Goal: Task Accomplishment & Management: Complete application form

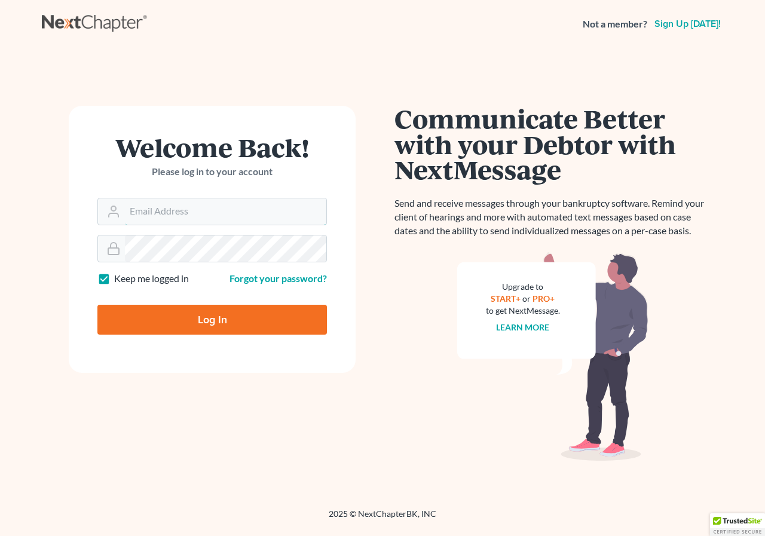
type input "[PERSON_NAME][EMAIL_ADDRESS][DOMAIN_NAME]"
click at [194, 323] on input "Log In" at bounding box center [211, 320] width 229 height 30
type input "Thinking..."
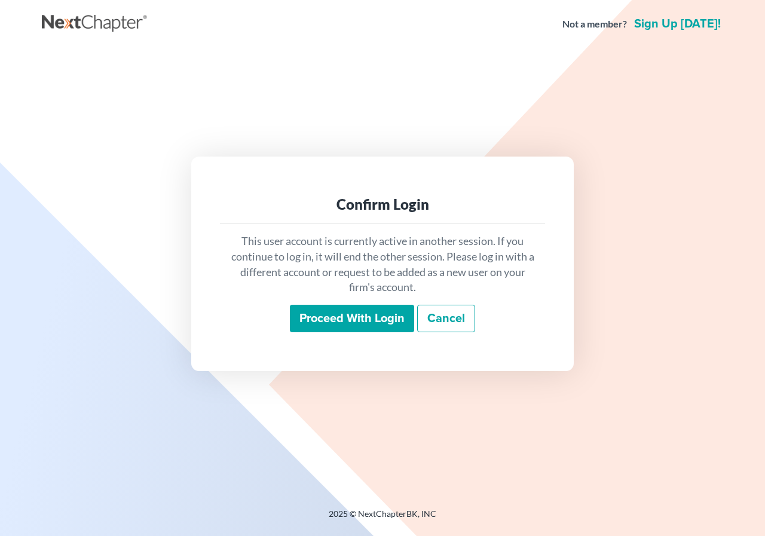
click at [353, 312] on input "Proceed with login" at bounding box center [352, 318] width 124 height 27
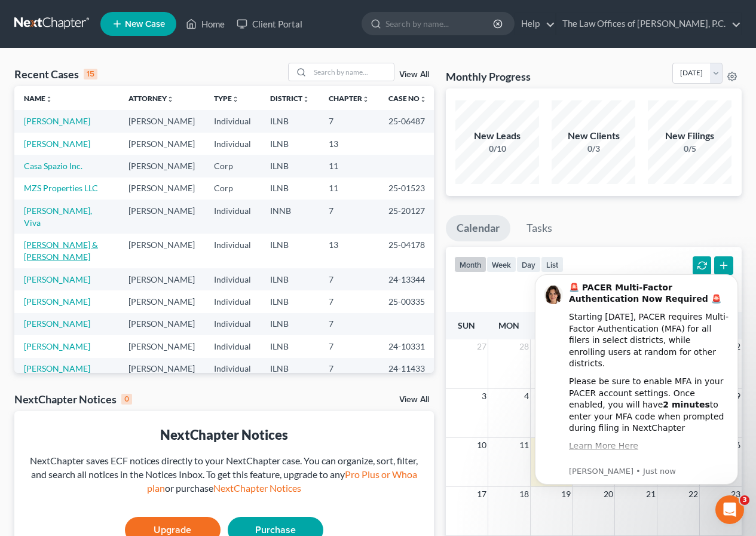
click at [52, 240] on link "[PERSON_NAME] & [PERSON_NAME]" at bounding box center [61, 251] width 74 height 22
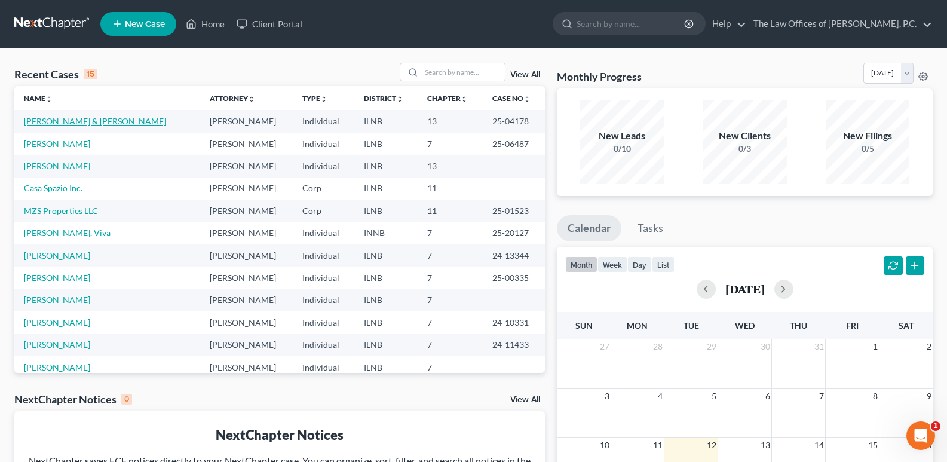
click at [55, 123] on link "[PERSON_NAME] & [PERSON_NAME]" at bounding box center [95, 121] width 142 height 10
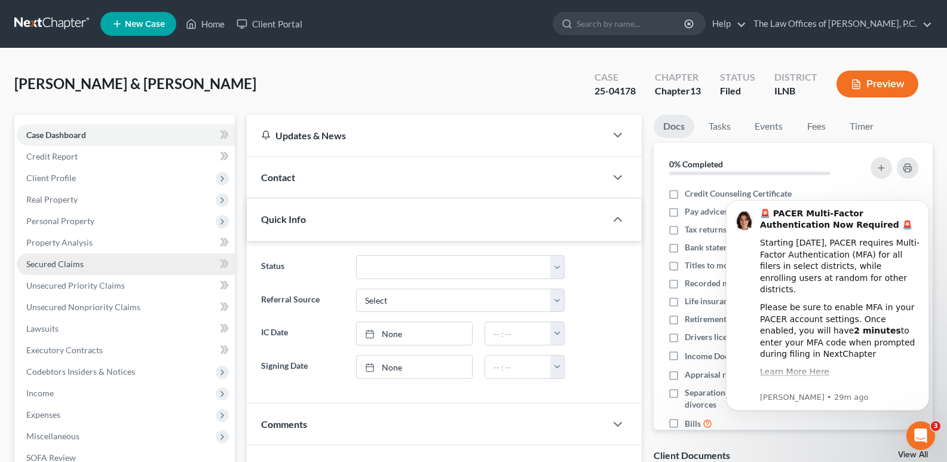
click at [85, 261] on link "Secured Claims" at bounding box center [126, 264] width 218 height 22
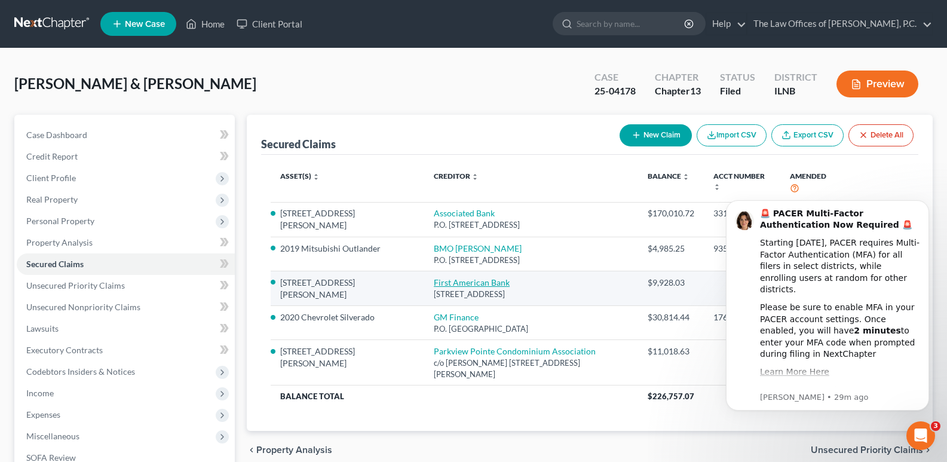
click at [434, 277] on link "First American Bank" at bounding box center [472, 282] width 76 height 10
select select "14"
select select "2"
select select "0"
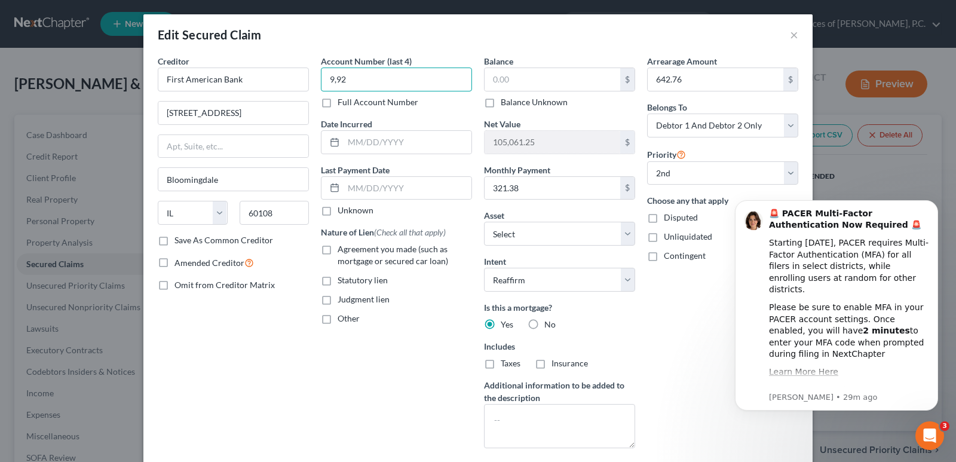
type input "9,92"
click at [794, 33] on div "Edit Secured Claim ×" at bounding box center [477, 34] width 669 height 41
click at [790, 35] on button "×" at bounding box center [794, 34] width 8 height 14
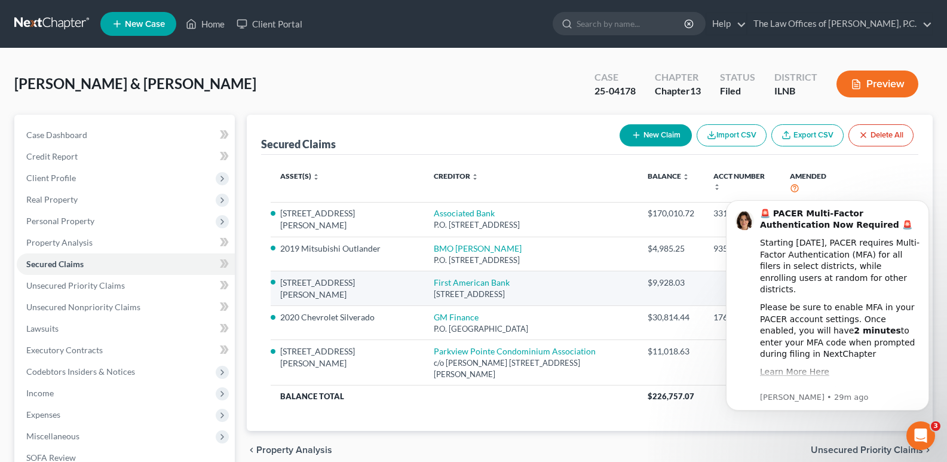
click at [448, 289] on div "[STREET_ADDRESS]" at bounding box center [531, 294] width 195 height 11
click at [443, 277] on link "First American Bank" at bounding box center [472, 282] width 76 height 10
select select "14"
select select "11"
select select "2"
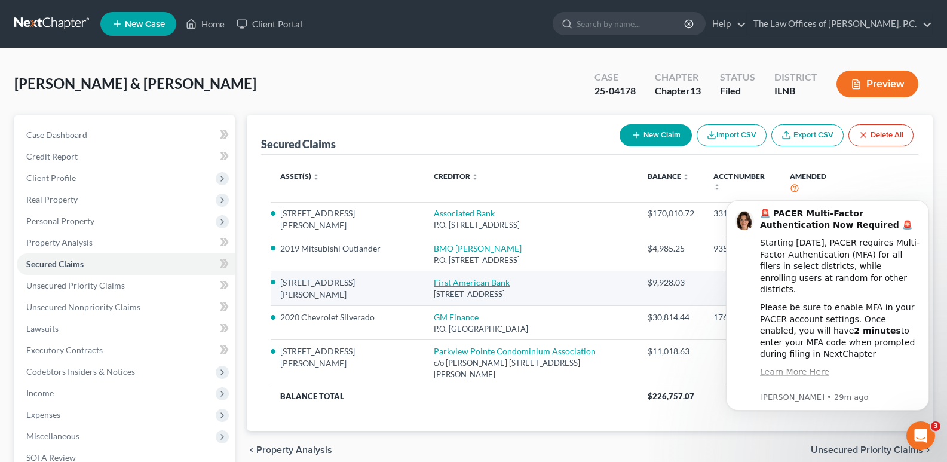
select select "2"
select select "0"
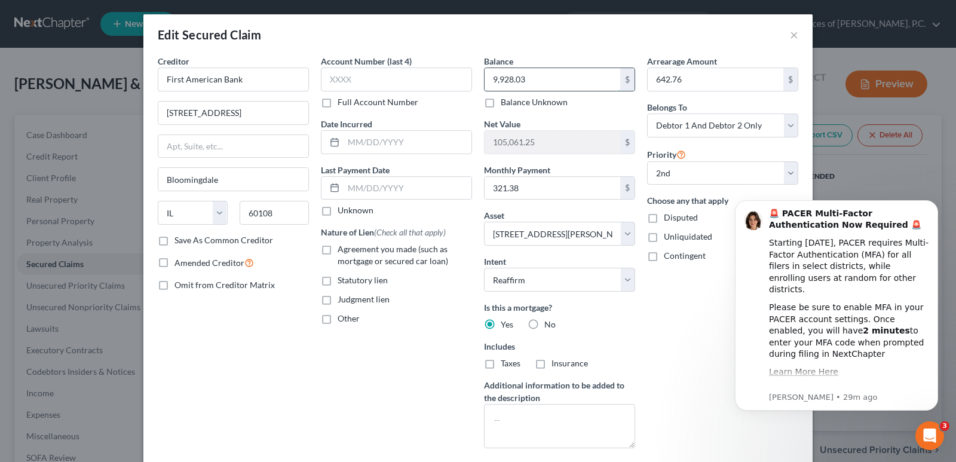
click at [534, 81] on input "9,928.03" at bounding box center [553, 79] width 136 height 23
type input "9,346.49"
click at [935, 202] on icon "Dismiss notification" at bounding box center [935, 203] width 7 height 7
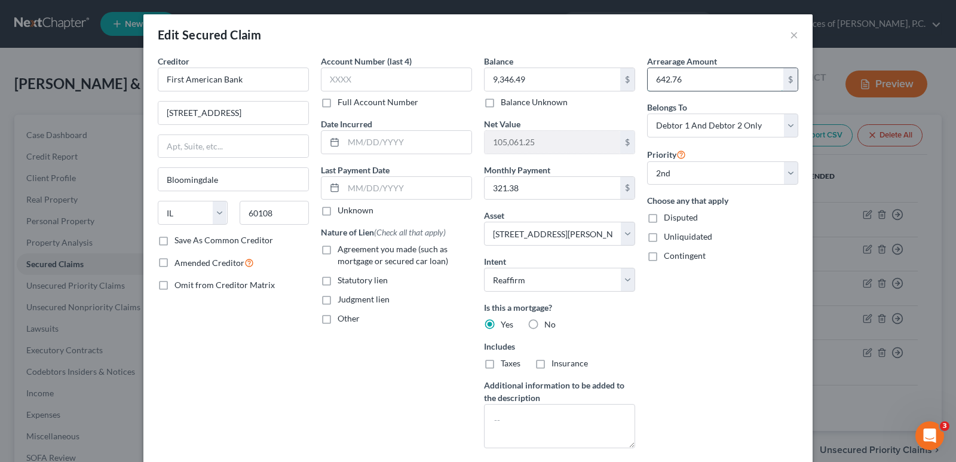
click at [688, 82] on input "642.76" at bounding box center [716, 79] width 136 height 23
click at [792, 36] on button "×" at bounding box center [794, 34] width 8 height 14
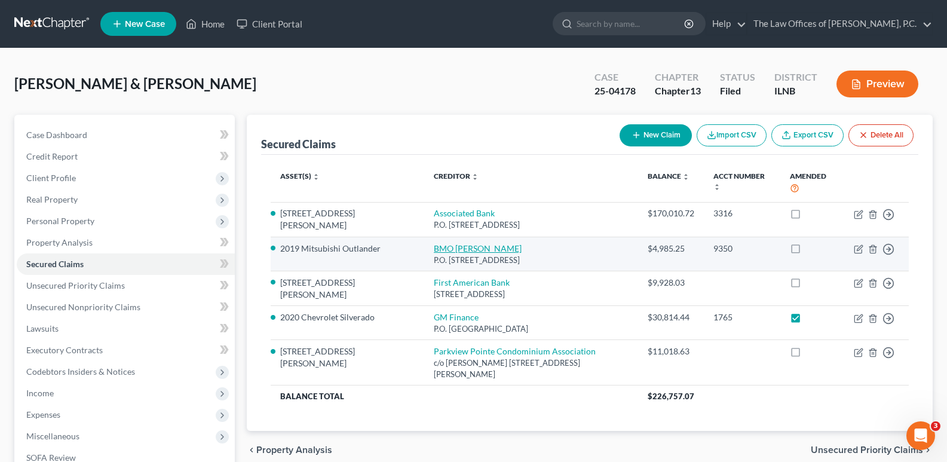
click at [434, 243] on link "BMO [PERSON_NAME]" at bounding box center [478, 248] width 88 height 10
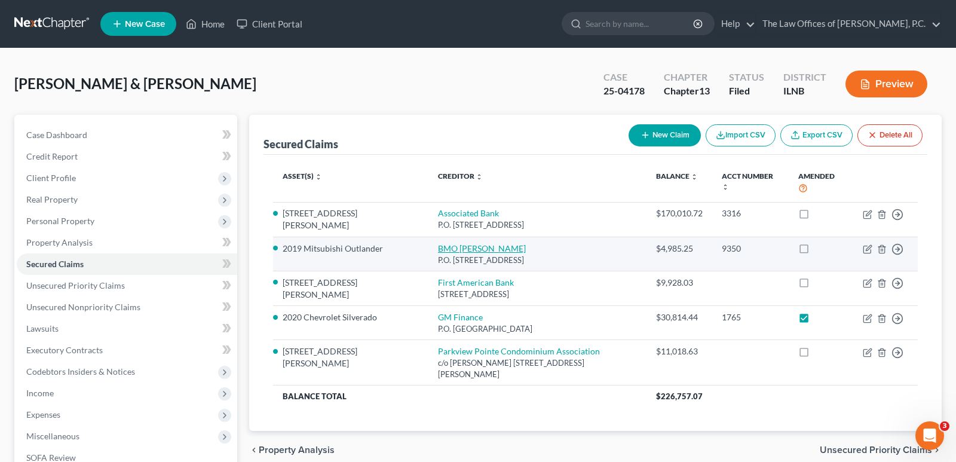
select select "14"
select select "0"
select select "10"
select select "2"
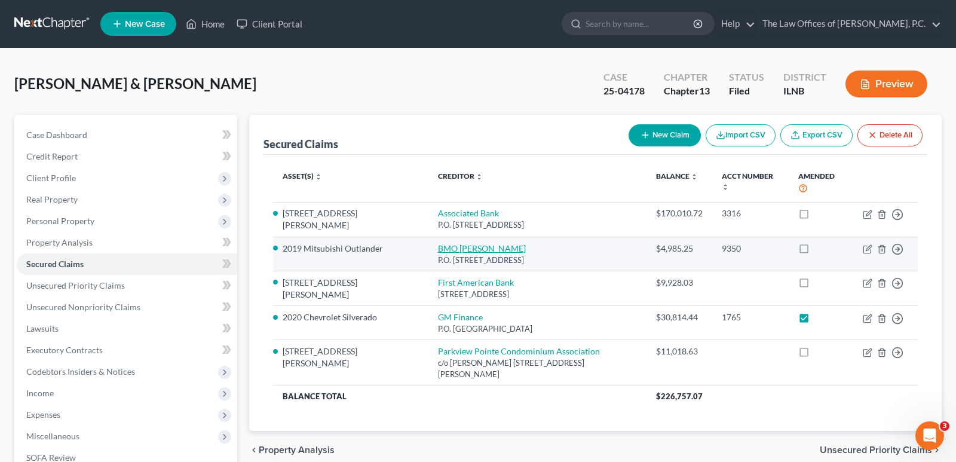
select select "0"
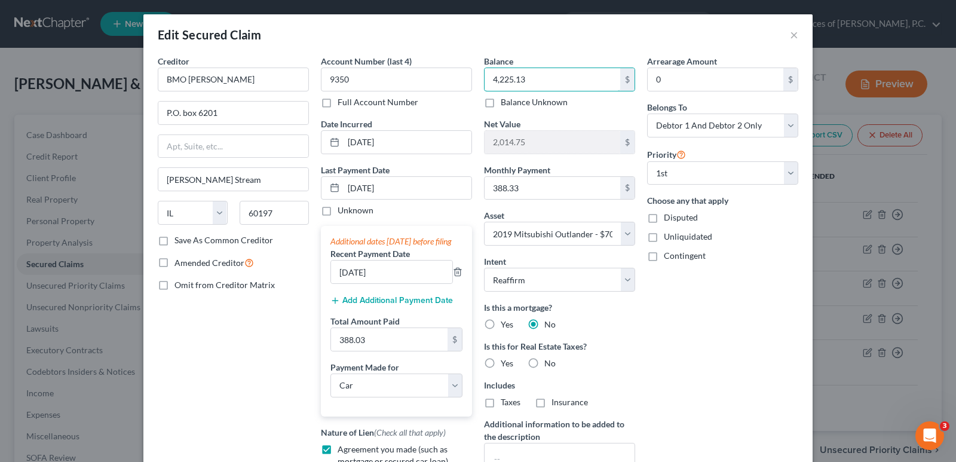
type input "4,225.13"
click at [790, 33] on button "×" at bounding box center [794, 34] width 8 height 14
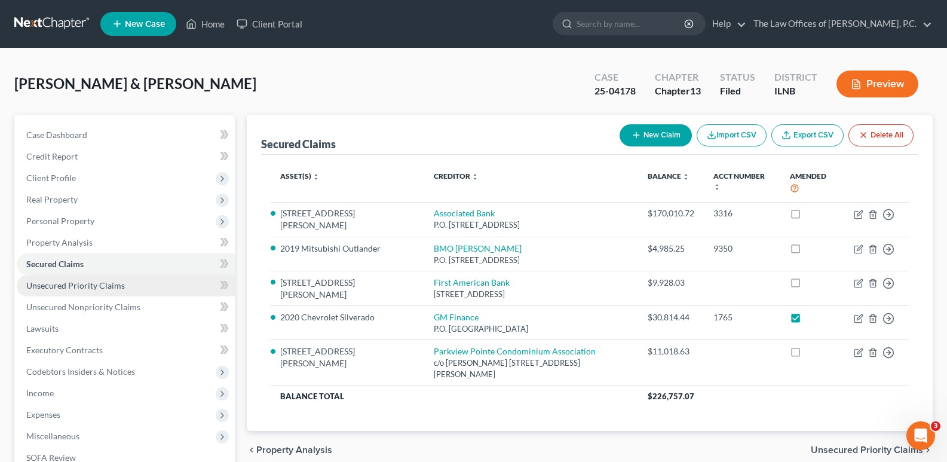
click at [75, 286] on span "Unsecured Priority Claims" at bounding box center [75, 285] width 99 height 10
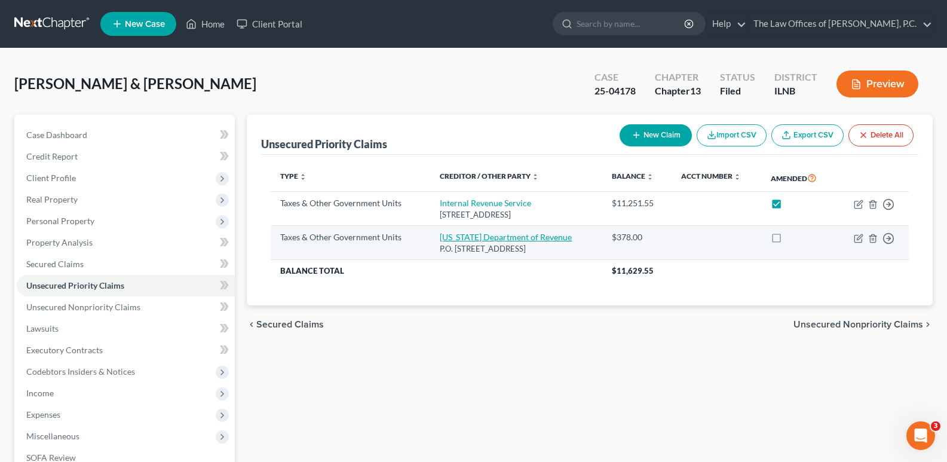
click at [485, 235] on link "[US_STATE] Department of Revenue" at bounding box center [506, 237] width 132 height 10
select select "2"
select select "14"
select select "2"
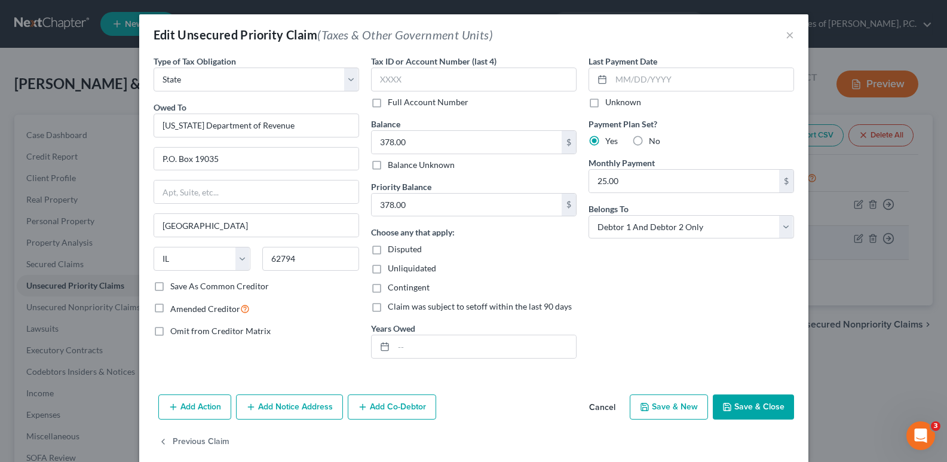
click at [485, 235] on div "Choose any that apply: Disputed Unliquidated Contingent Claim was subject to se…" at bounding box center [474, 269] width 206 height 87
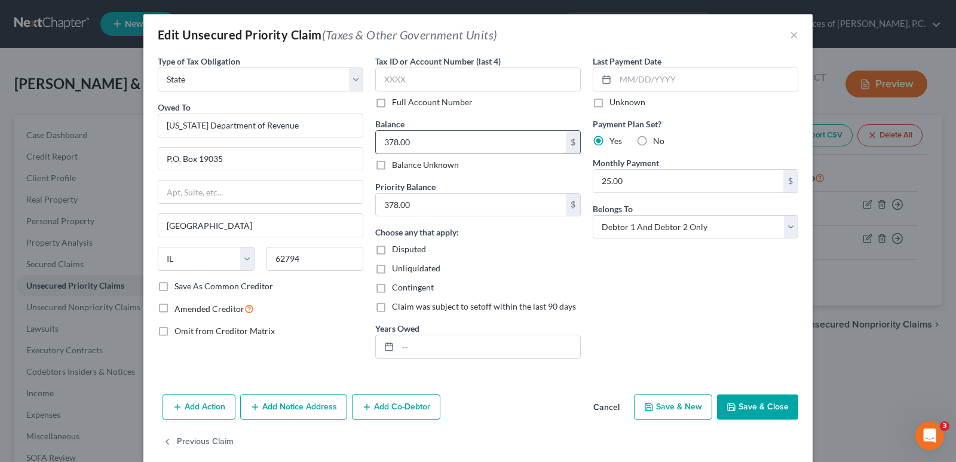
click at [423, 146] on input "378.00" at bounding box center [471, 142] width 190 height 23
type input "158.62"
click at [411, 207] on input "378.00" at bounding box center [471, 205] width 190 height 23
type input "158.62"
type input "227.32"
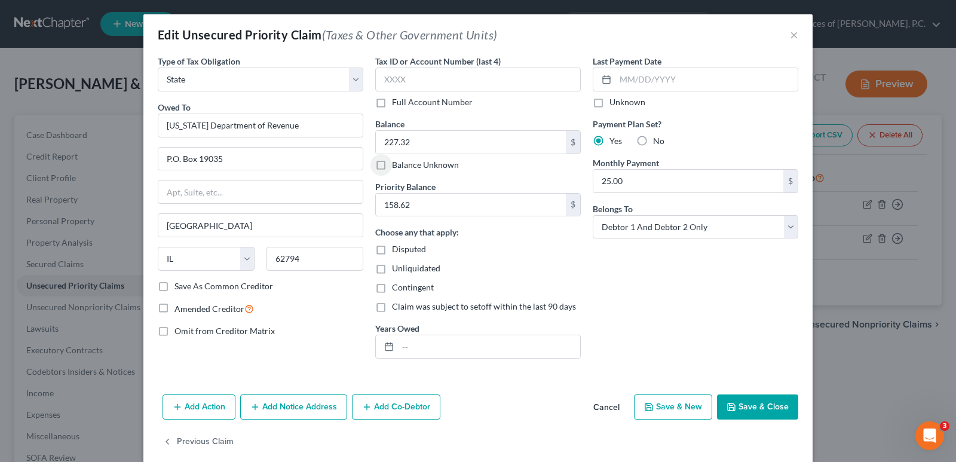
click at [746, 408] on button "Save & Close" at bounding box center [757, 406] width 81 height 25
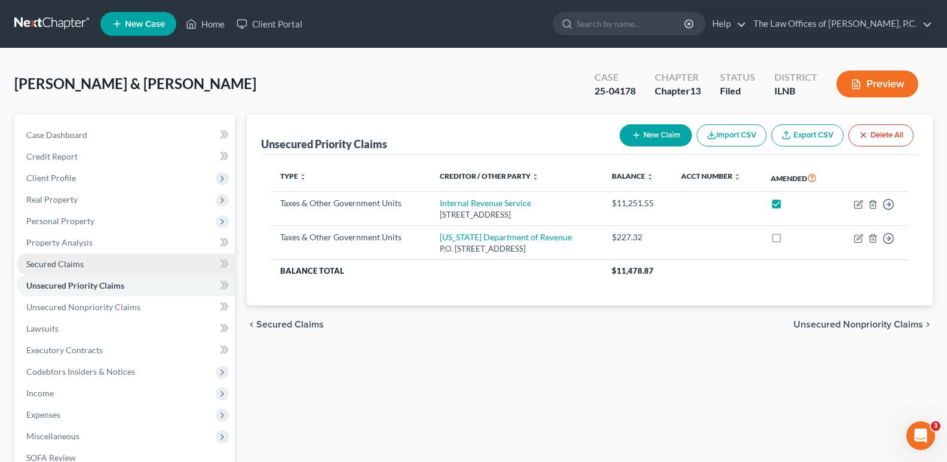
click at [74, 259] on span "Secured Claims" at bounding box center [54, 264] width 57 height 10
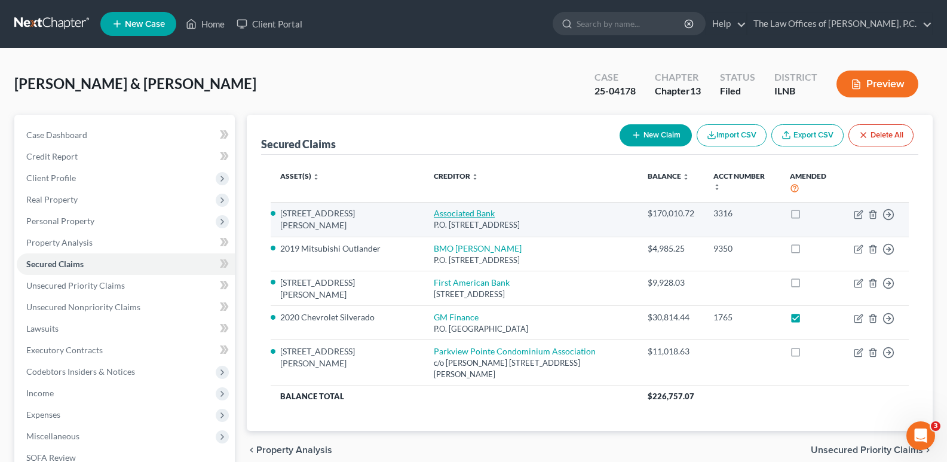
click at [434, 208] on link "Associated Bank" at bounding box center [464, 213] width 61 height 10
select select "14"
select select "3"
select select "2"
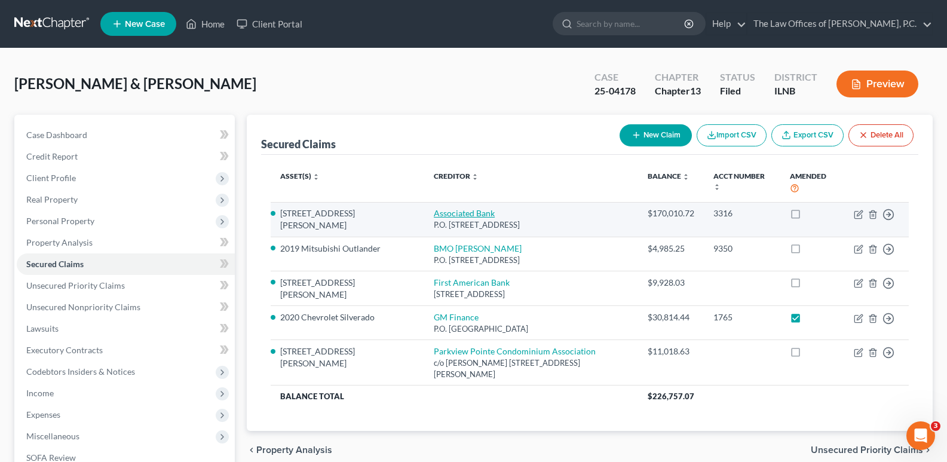
select select "0"
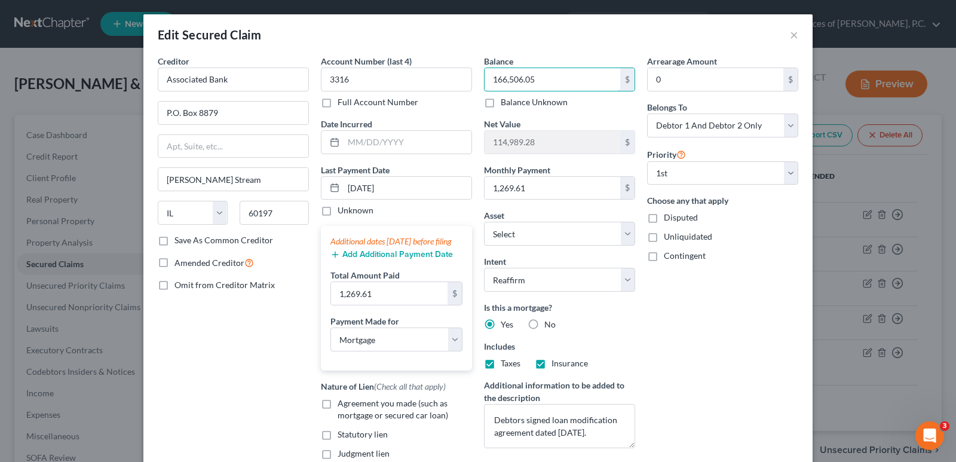
type input "166,506.05"
click at [688, 82] on input "0" at bounding box center [716, 79] width 136 height 23
type input "533.24"
click at [790, 33] on button "×" at bounding box center [794, 34] width 8 height 14
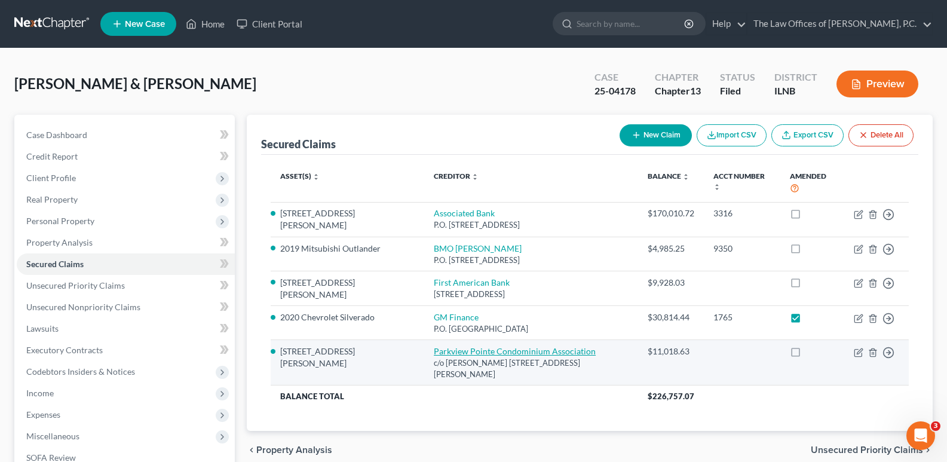
click at [439, 346] on link "Parkview Pointe Condominium Association" at bounding box center [515, 351] width 162 height 10
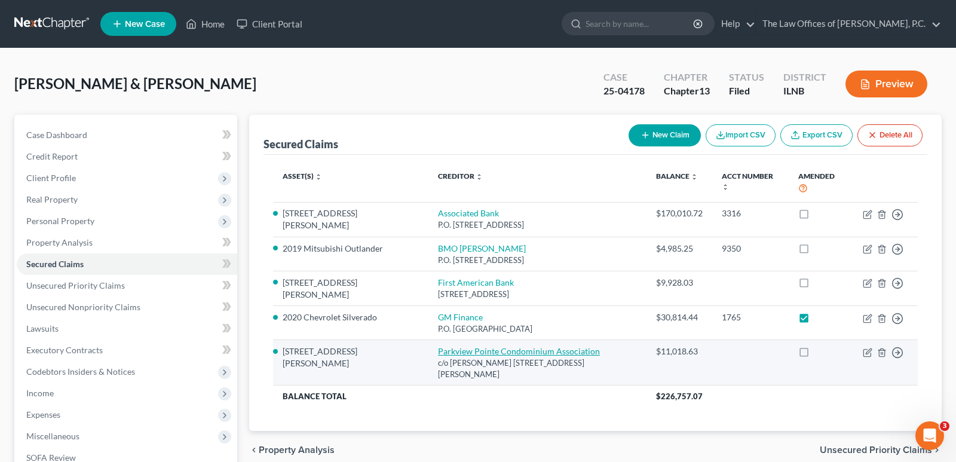
select select "14"
select select "11"
select select "2"
select select "0"
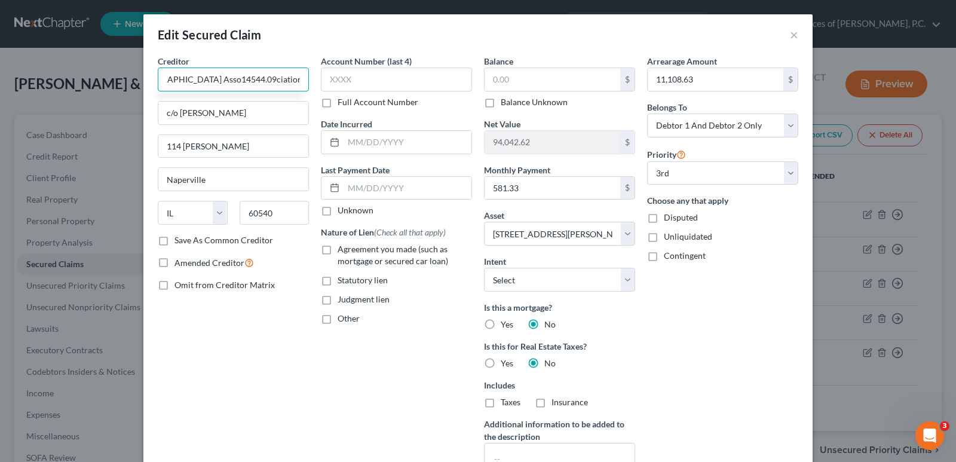
scroll to position [0, 36]
type input "[GEOGRAPHIC_DATA] Asso14544.09ciation"
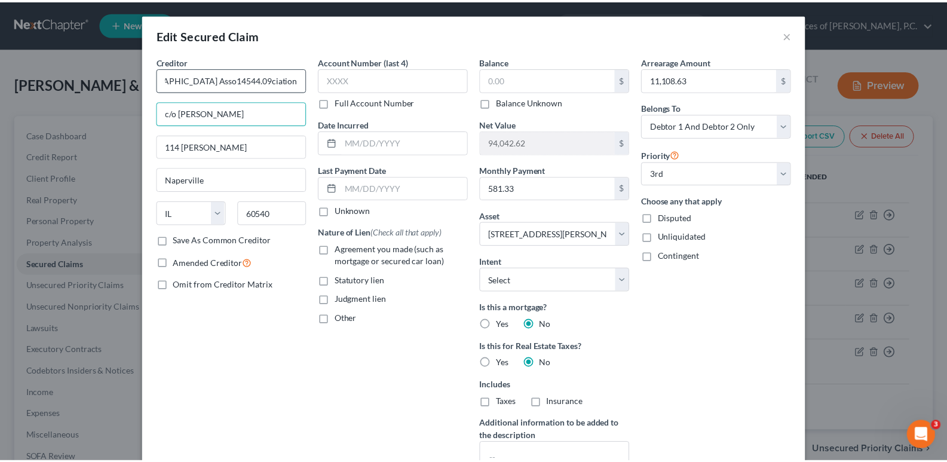
scroll to position [0, 0]
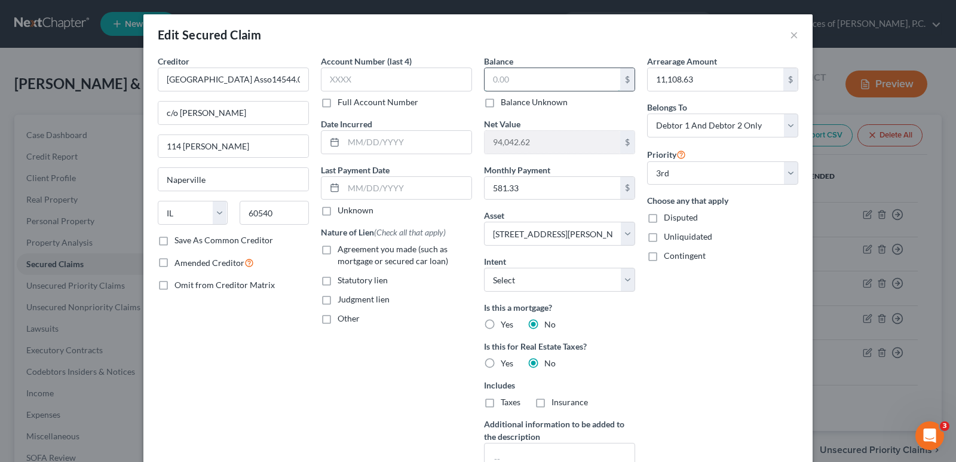
click at [516, 73] on input "text" at bounding box center [553, 79] width 136 height 23
type input "14,544.09"
click at [671, 72] on input "text" at bounding box center [716, 79] width 136 height 23
type input "14,544.09"
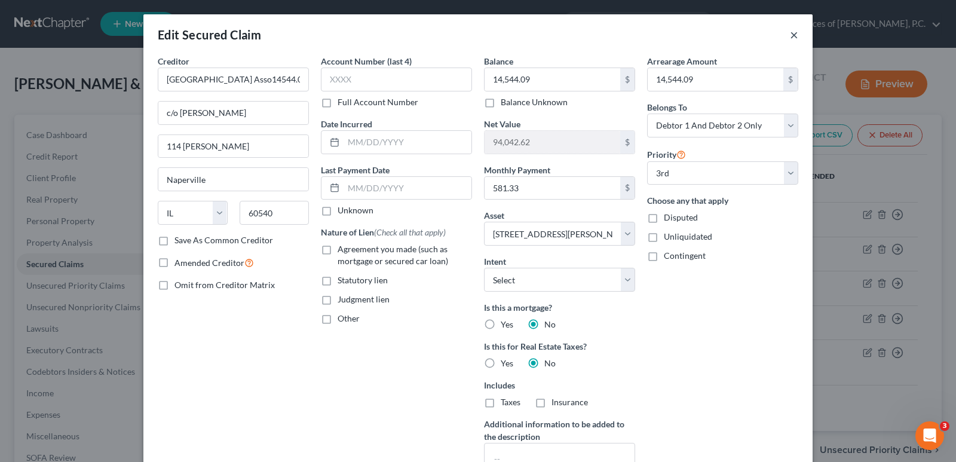
click at [790, 36] on button "×" at bounding box center [794, 34] width 8 height 14
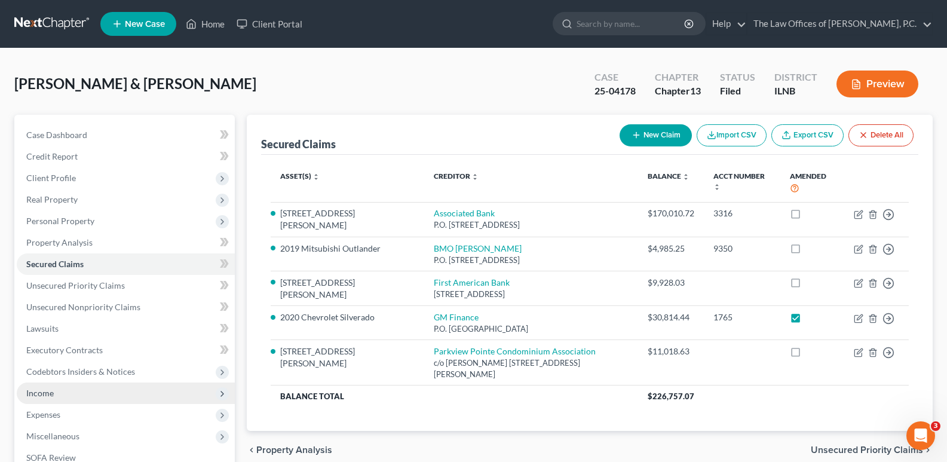
click at [72, 397] on span "Income" at bounding box center [126, 393] width 218 height 22
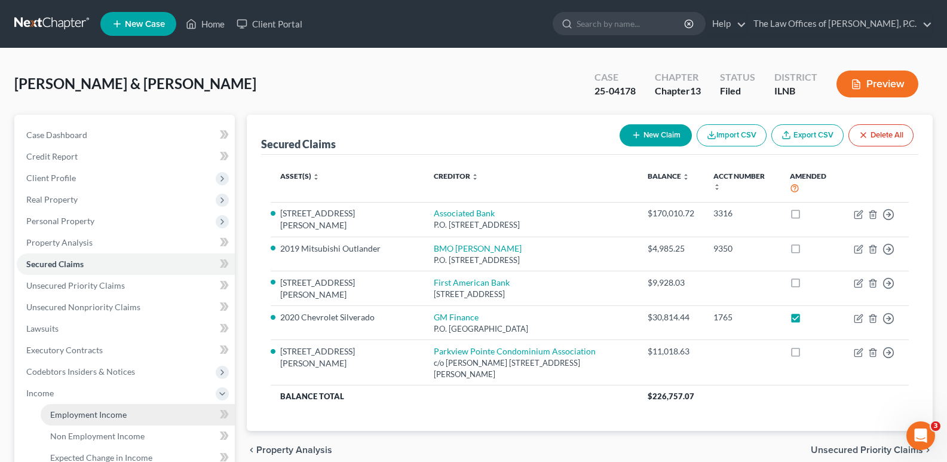
click at [87, 409] on span "Employment Income" at bounding box center [88, 414] width 76 height 10
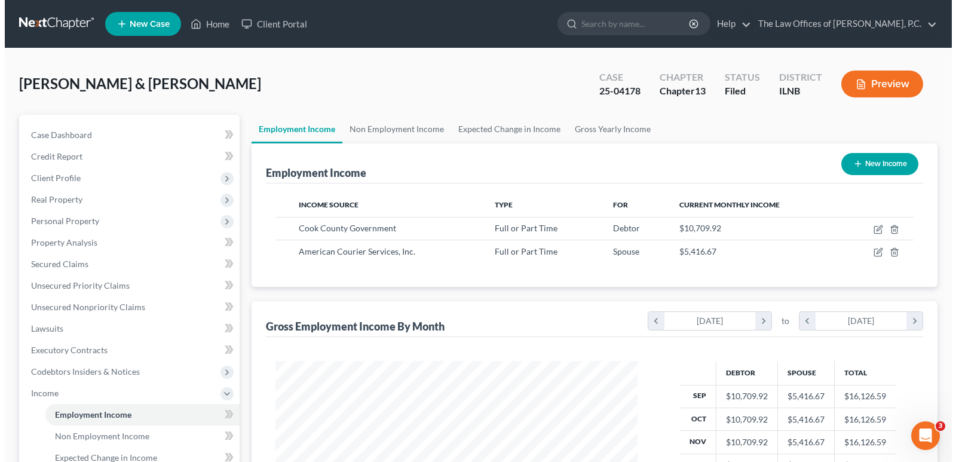
scroll to position [215, 386]
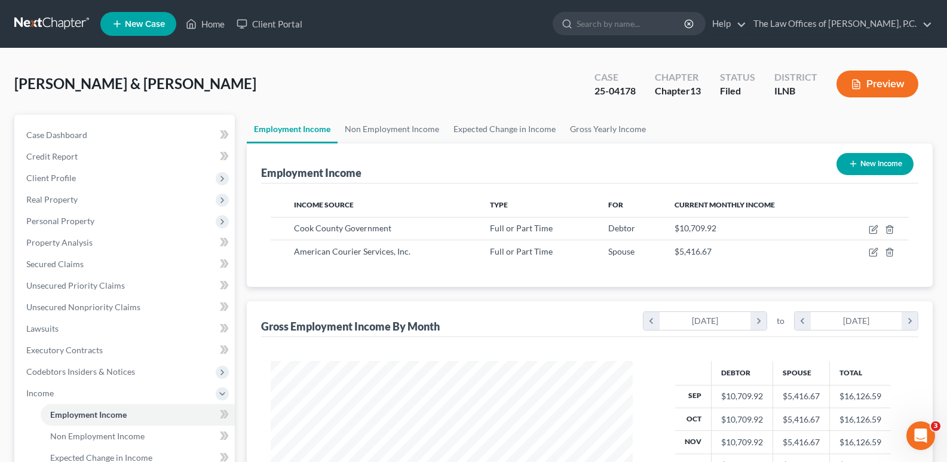
click at [859, 158] on button "New Income" at bounding box center [875, 164] width 77 height 22
select select "0"
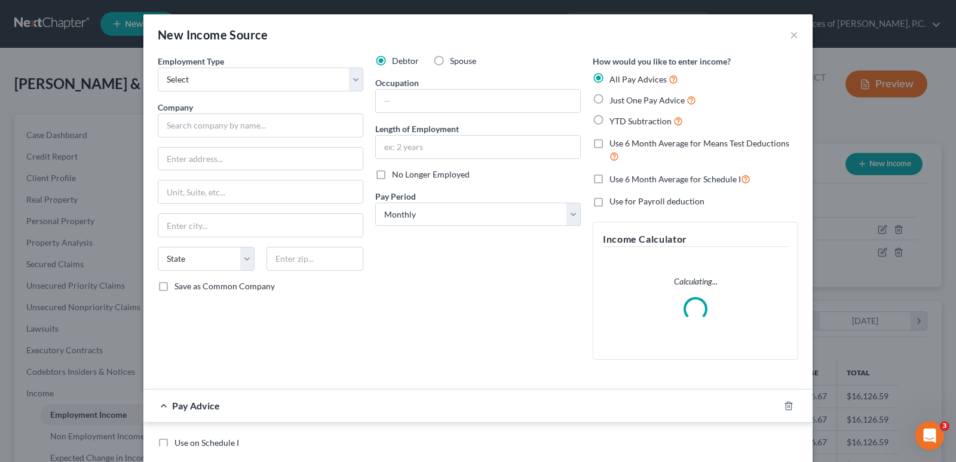
scroll to position [215, 390]
click at [214, 80] on select "Select Full or [DEMOGRAPHIC_DATA] Employment Self Employment" at bounding box center [261, 80] width 206 height 24
select select "0"
click at [158, 68] on select "Select Full or [DEMOGRAPHIC_DATA] Employment Self Employment" at bounding box center [261, 80] width 206 height 24
click at [183, 127] on input "text" at bounding box center [261, 126] width 206 height 24
